Goal: Information Seeking & Learning: Understand process/instructions

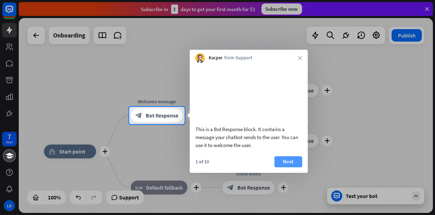
click at [283, 165] on button "Next" at bounding box center [289, 161] width 28 height 11
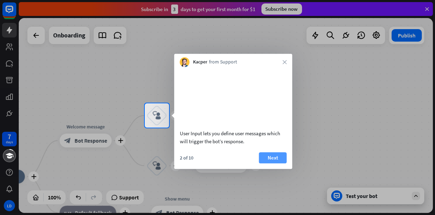
click at [267, 164] on button "Next" at bounding box center [273, 157] width 28 height 11
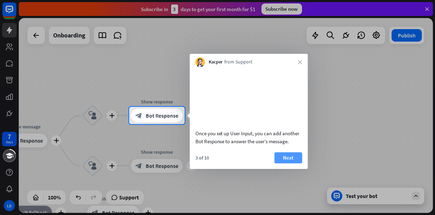
click at [289, 164] on button "Next" at bounding box center [289, 157] width 28 height 11
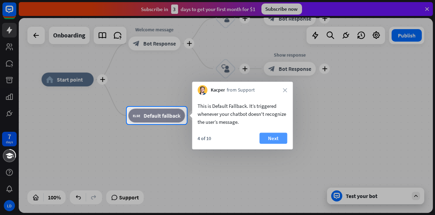
click at [275, 139] on button "Next" at bounding box center [273, 138] width 28 height 11
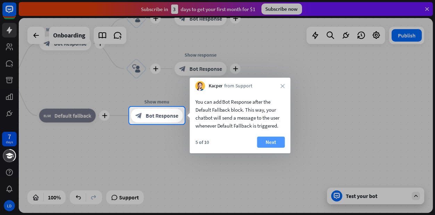
click at [276, 140] on button "Next" at bounding box center [271, 142] width 28 height 11
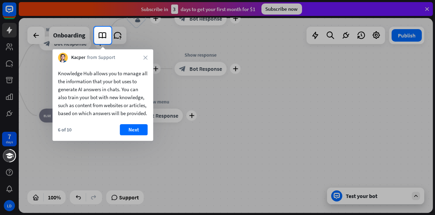
click at [275, 140] on div at bounding box center [217, 129] width 435 height 171
click at [131, 135] on button "Next" at bounding box center [134, 129] width 28 height 11
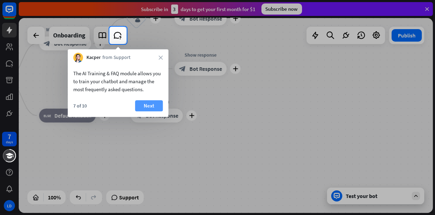
click at [153, 103] on button "Next" at bounding box center [149, 105] width 28 height 11
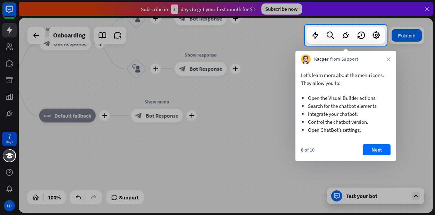
click at [316, 68] on div "Let’s learn more about the menu icons. They allow you to: Open the Visual Build…" at bounding box center [345, 102] width 101 height 77
click at [376, 149] on button "Next" at bounding box center [377, 149] width 28 height 11
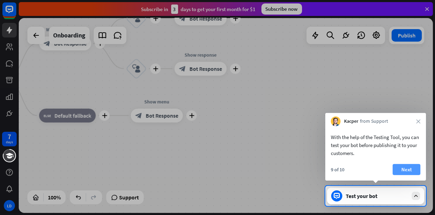
click at [406, 173] on button "Next" at bounding box center [407, 169] width 28 height 11
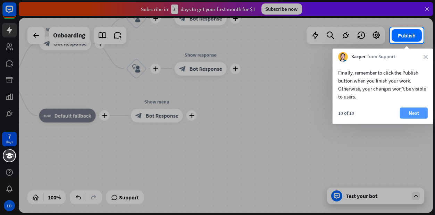
click at [411, 110] on button "Next" at bounding box center [414, 113] width 28 height 11
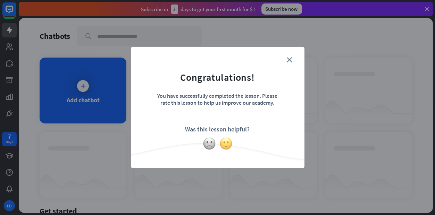
click at [224, 143] on img at bounding box center [225, 143] width 13 height 13
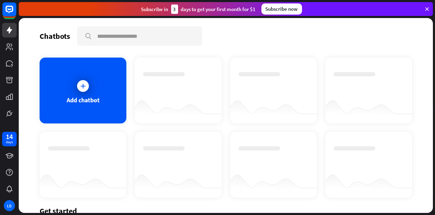
click at [428, 9] on icon at bounding box center [427, 9] width 6 height 6
